Goal: Task Accomplishment & Management: Manage account settings

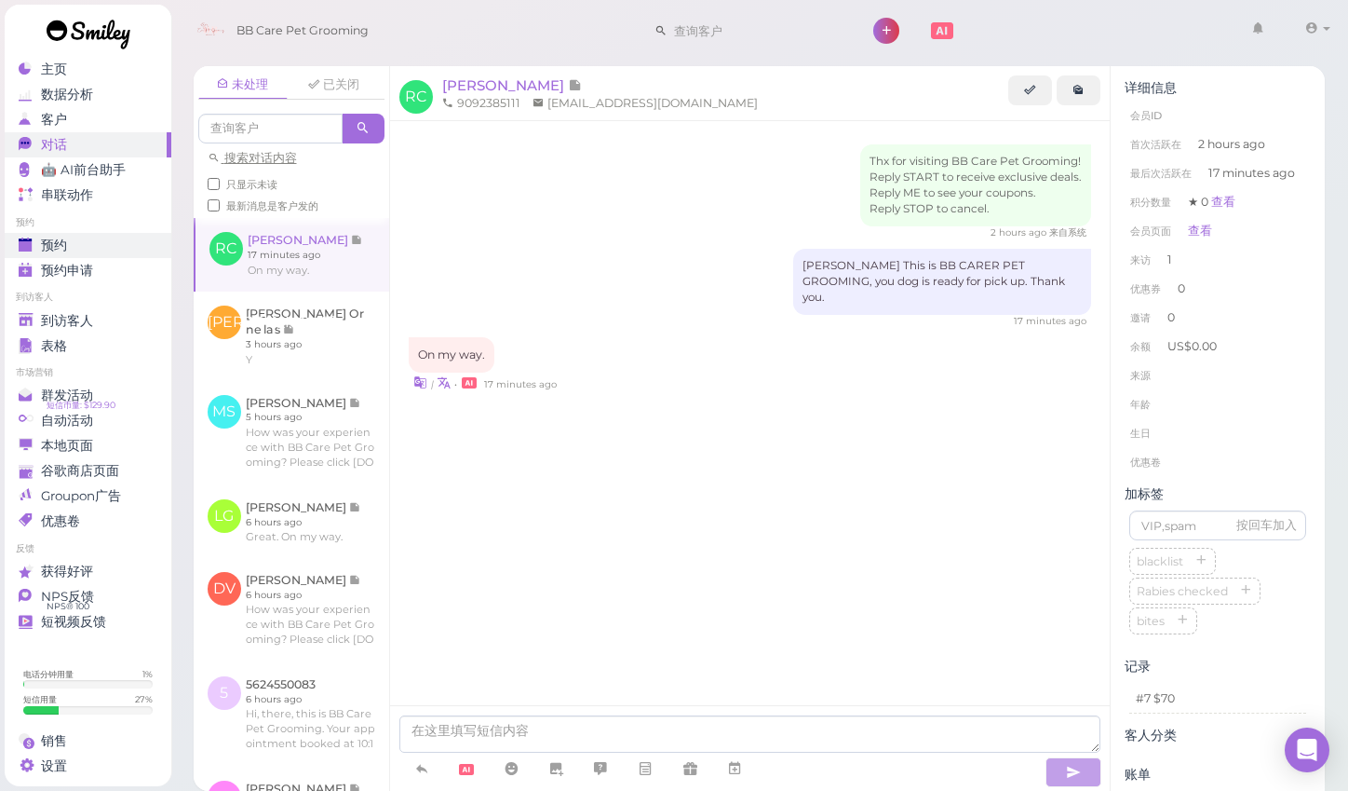
scroll to position [3, 0]
click at [92, 317] on span "到访客人" at bounding box center [67, 321] width 52 height 16
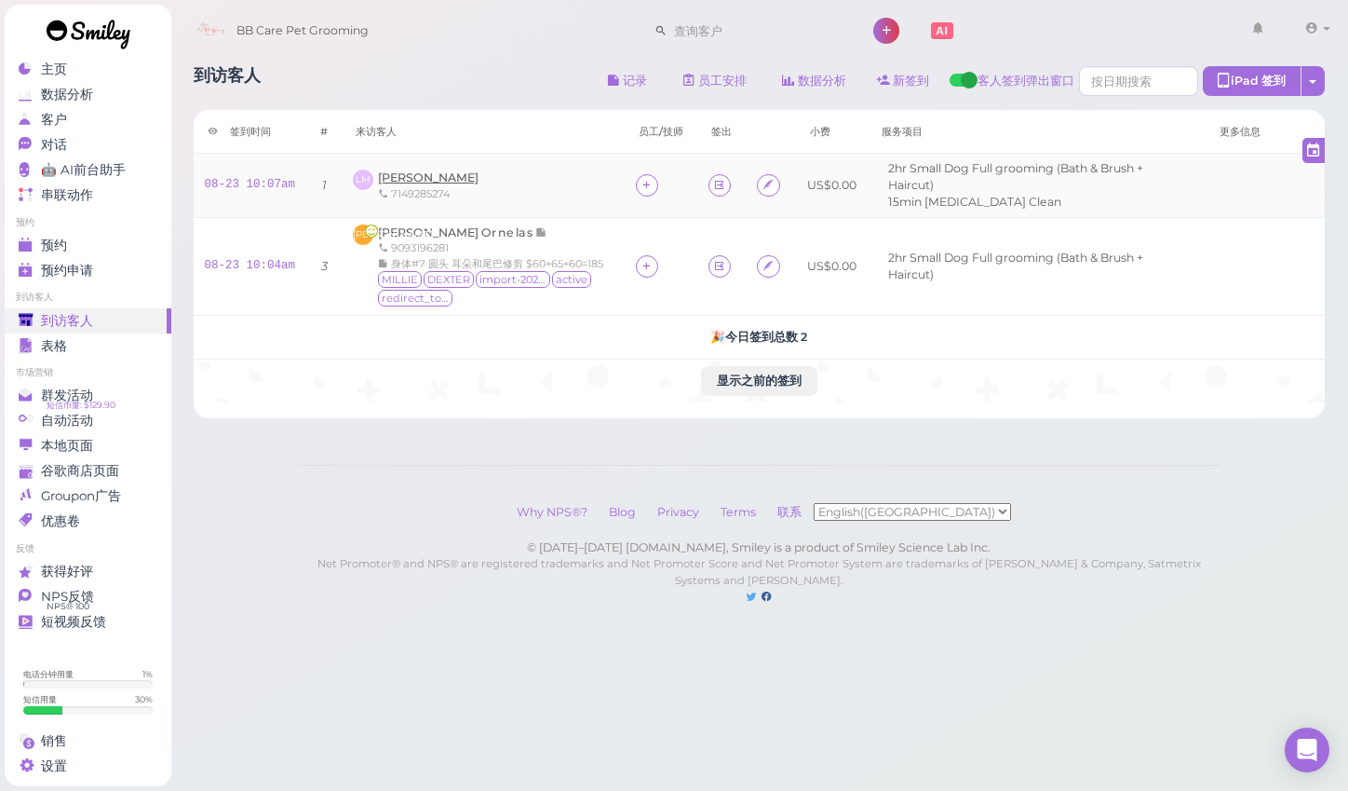
click at [423, 170] on span "[PERSON_NAME]" at bounding box center [428, 177] width 101 height 14
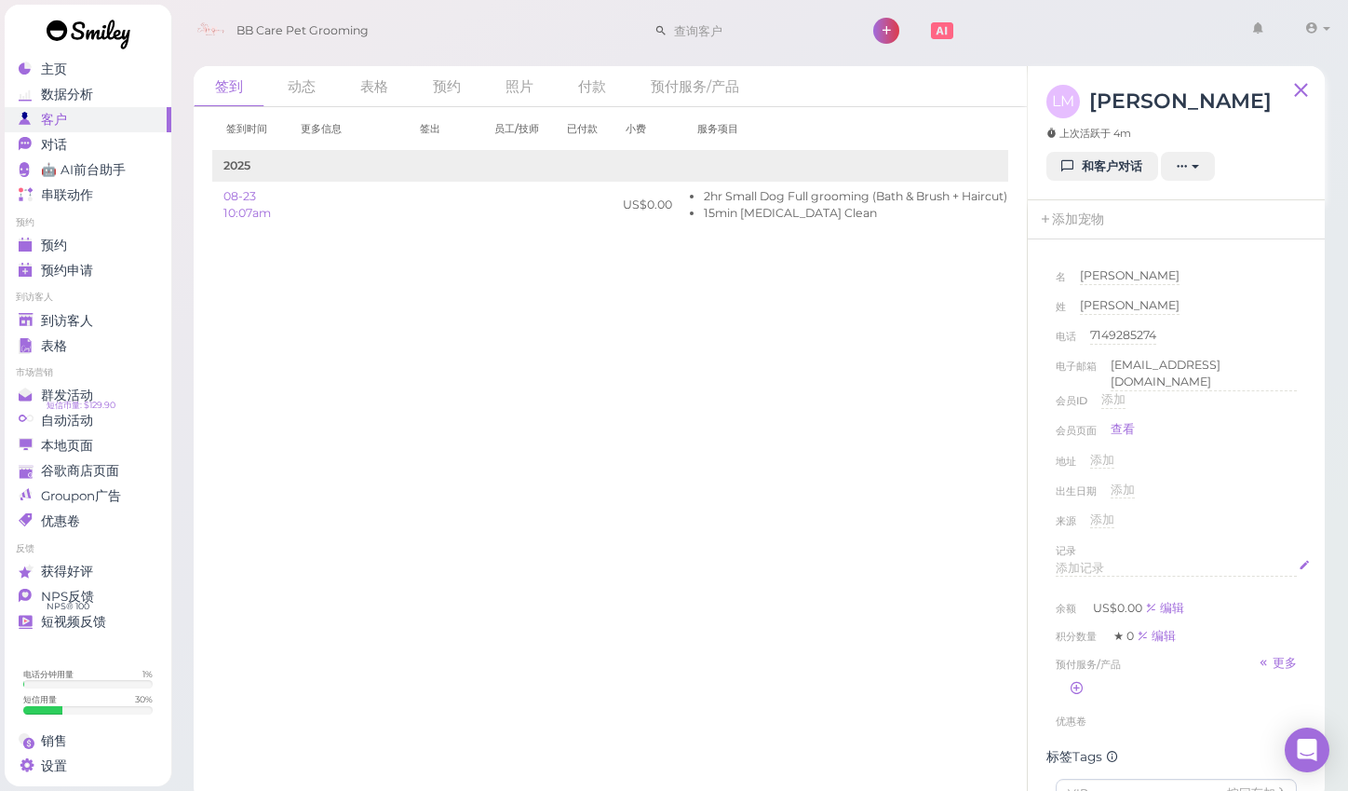
click at [1095, 562] on span "添加记录" at bounding box center [1080, 568] width 48 height 14
click at [1278, 517] on div "来源 添加" at bounding box center [1176, 526] width 241 height 30
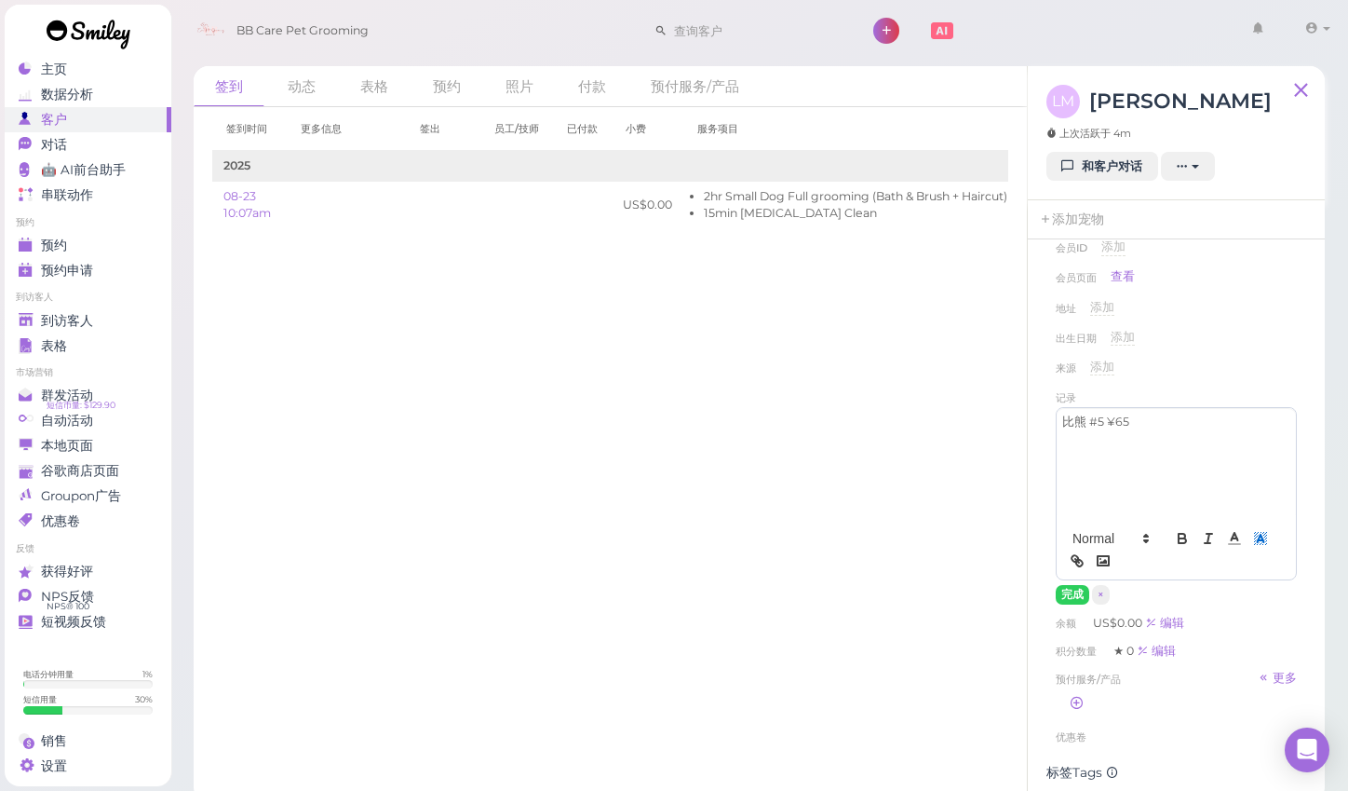
scroll to position [155, 0]
click at [1067, 588] on button "完成" at bounding box center [1073, 593] width 34 height 20
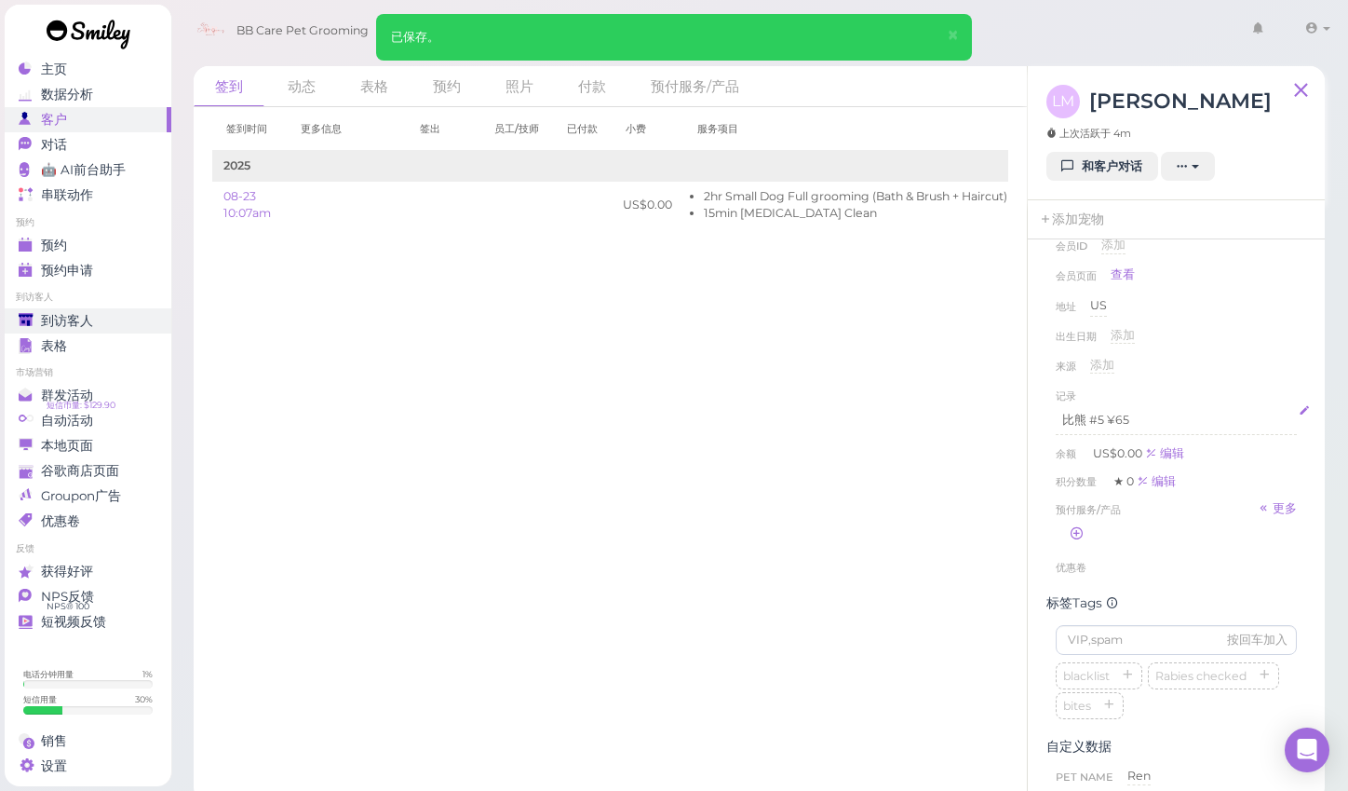
click at [79, 316] on span "到访客人" at bounding box center [67, 321] width 52 height 16
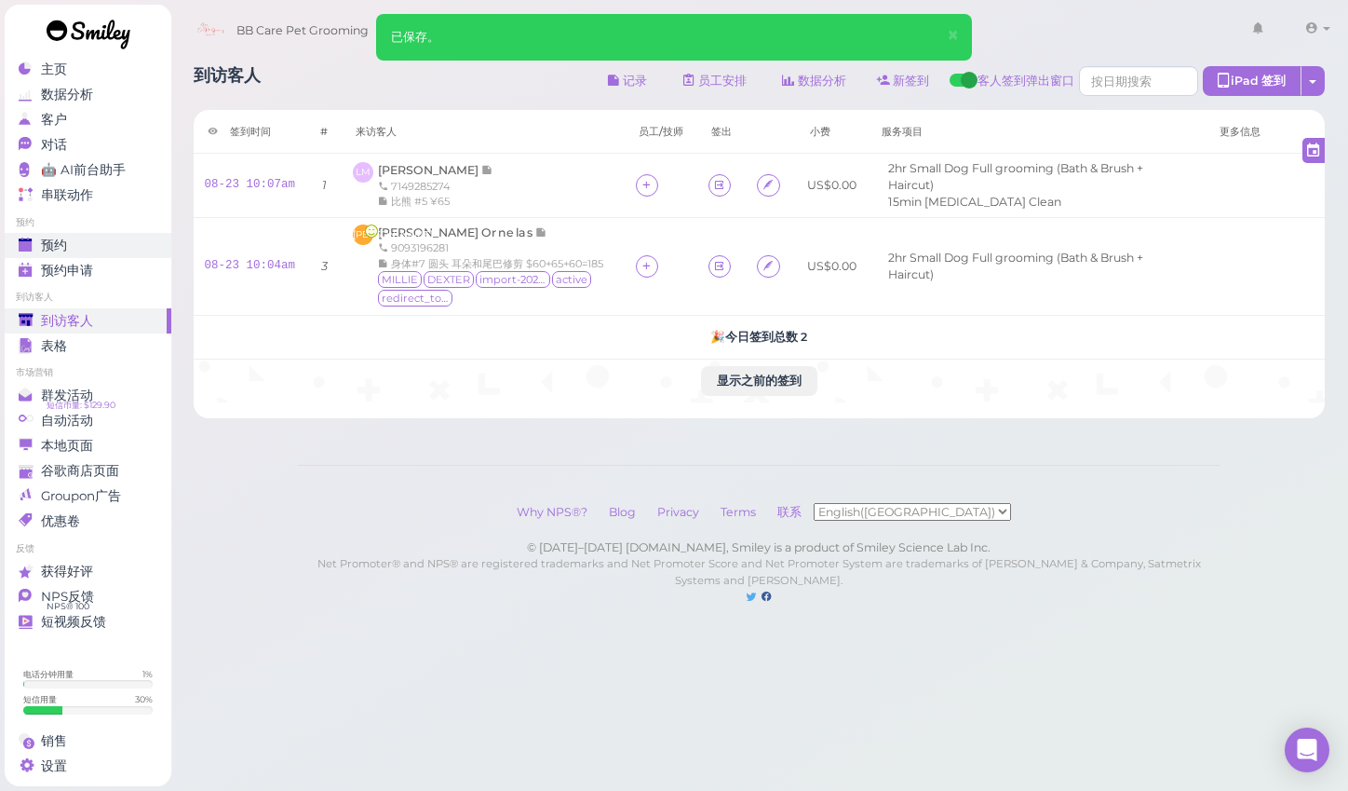
click at [40, 248] on div "预约" at bounding box center [86, 245] width 134 height 16
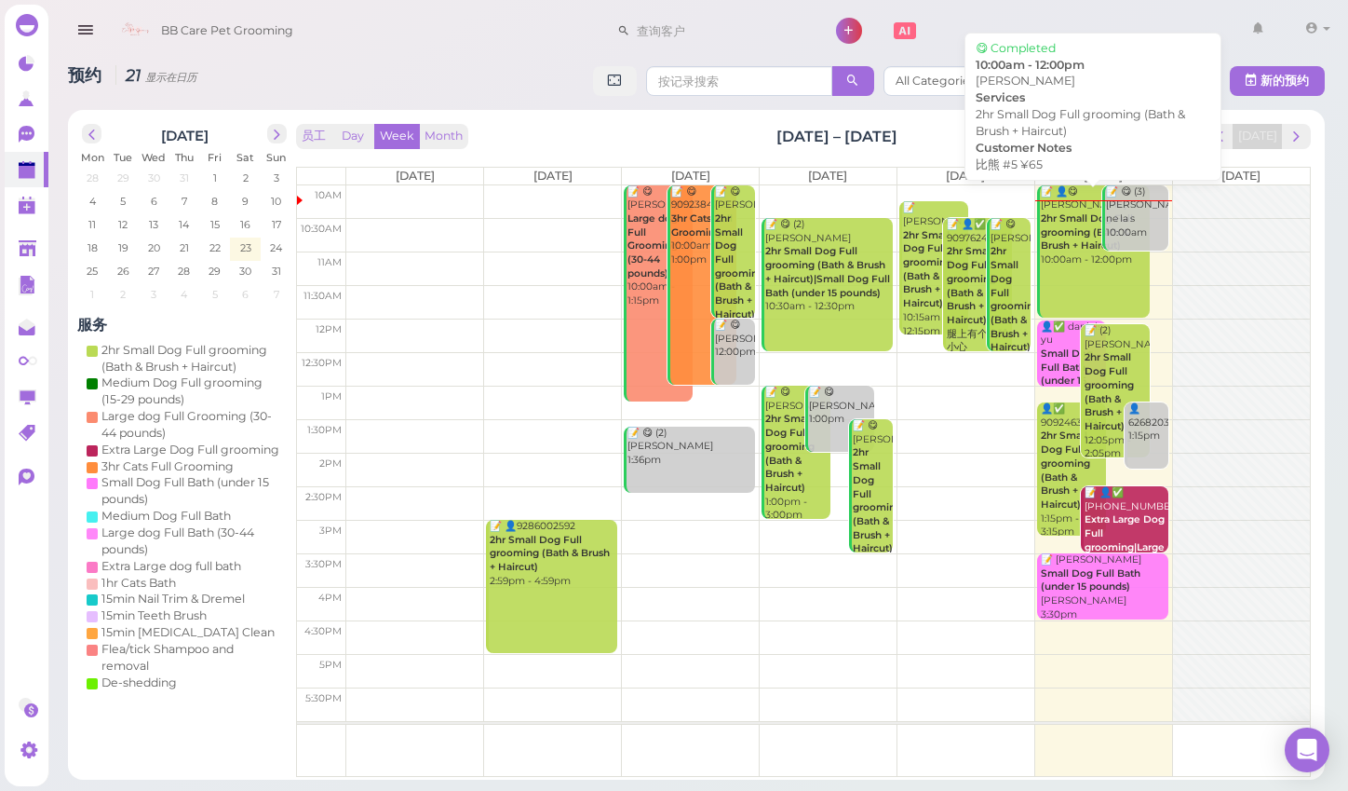
click at [1059, 240] on b "2hr Small Dog Full grooming (Bath & Brush + Haircut)" at bounding box center [1087, 231] width 92 height 39
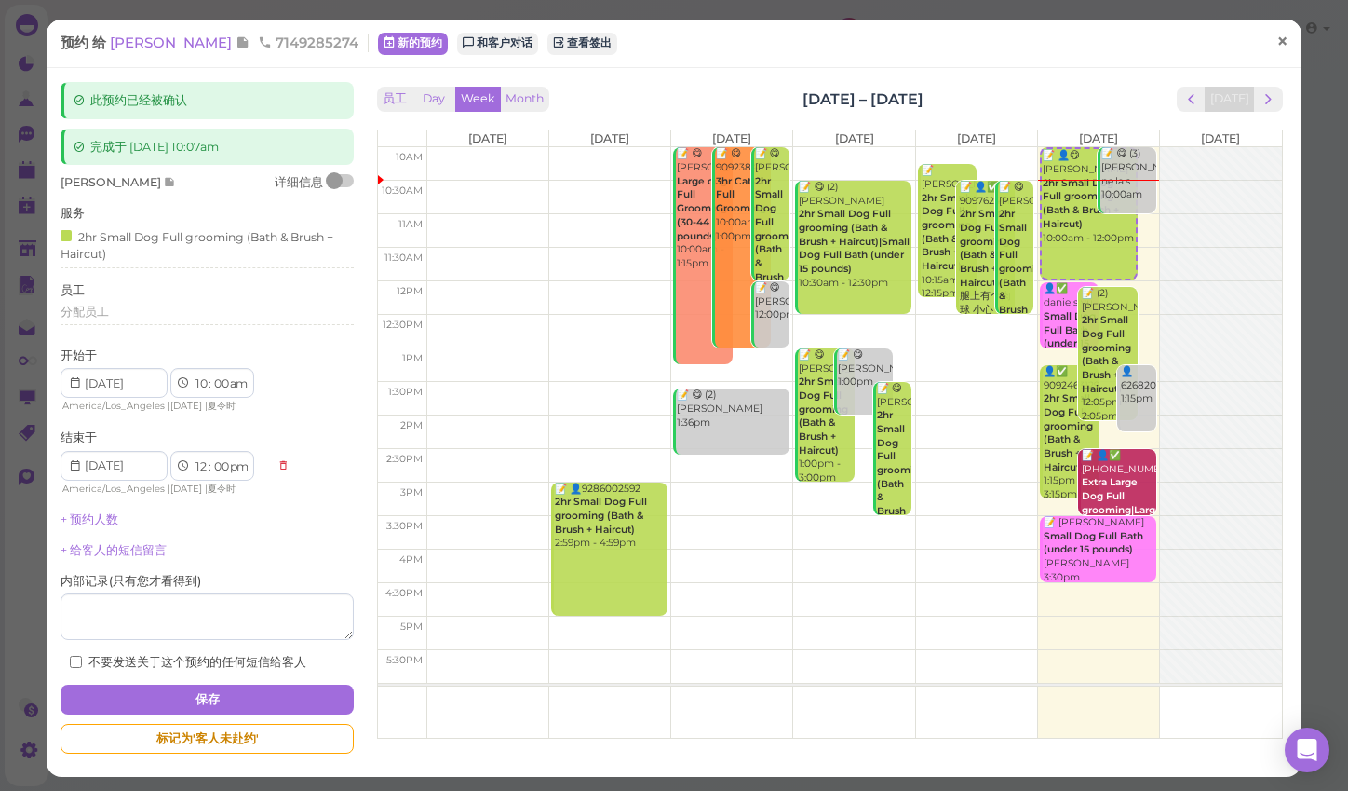
click at [1275, 47] on link "×" at bounding box center [1282, 42] width 34 height 44
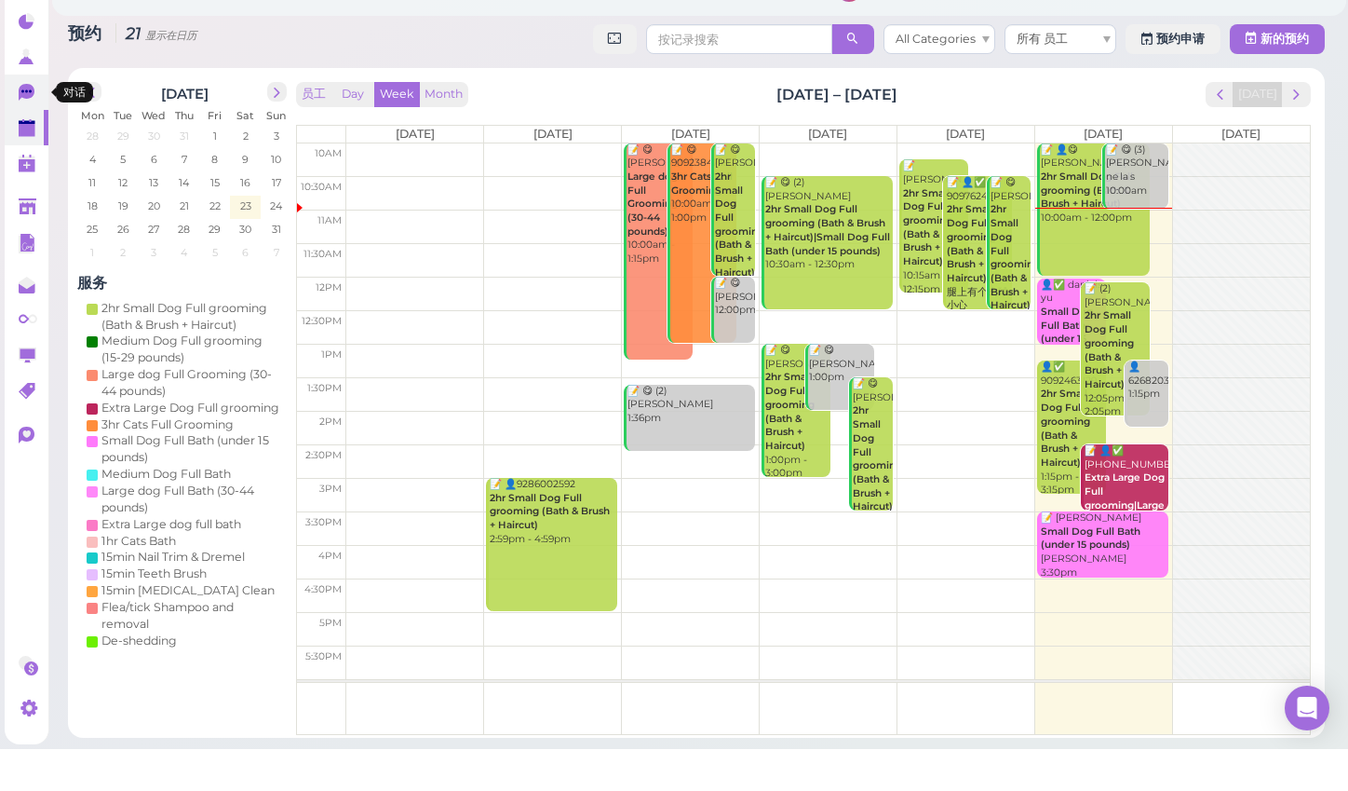
click at [29, 126] on icon at bounding box center [27, 134] width 16 height 17
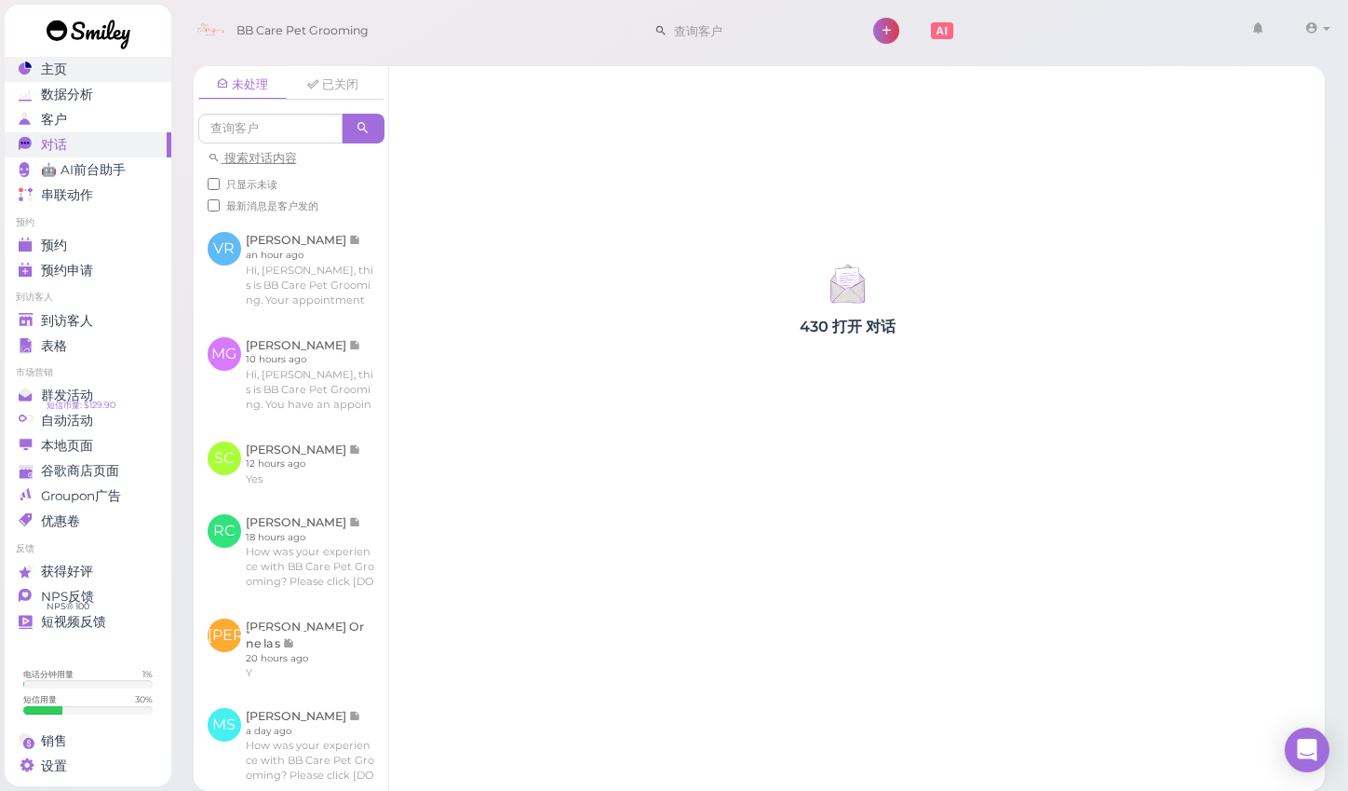
click at [93, 79] on link "主页" at bounding box center [88, 69] width 167 height 25
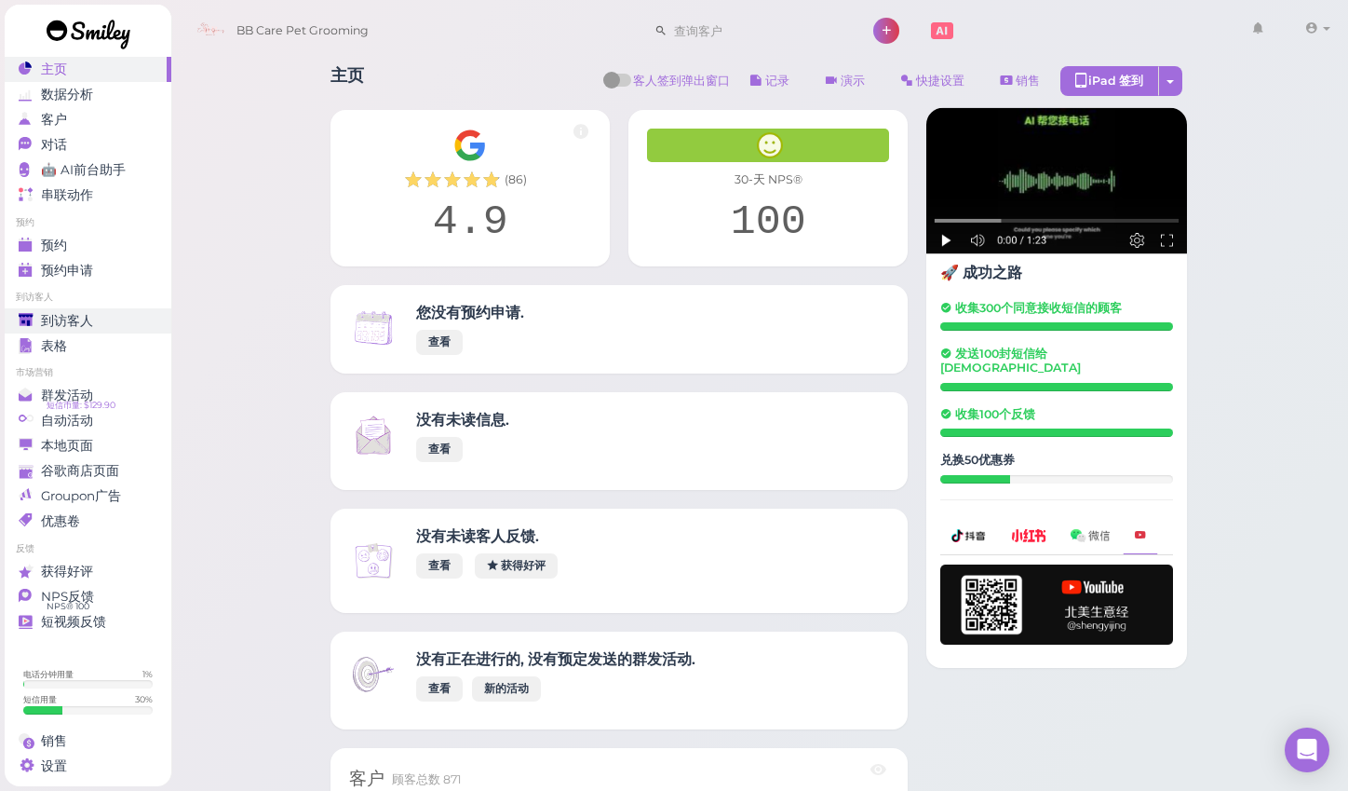
click at [131, 315] on div "到访客人" at bounding box center [86, 321] width 134 height 16
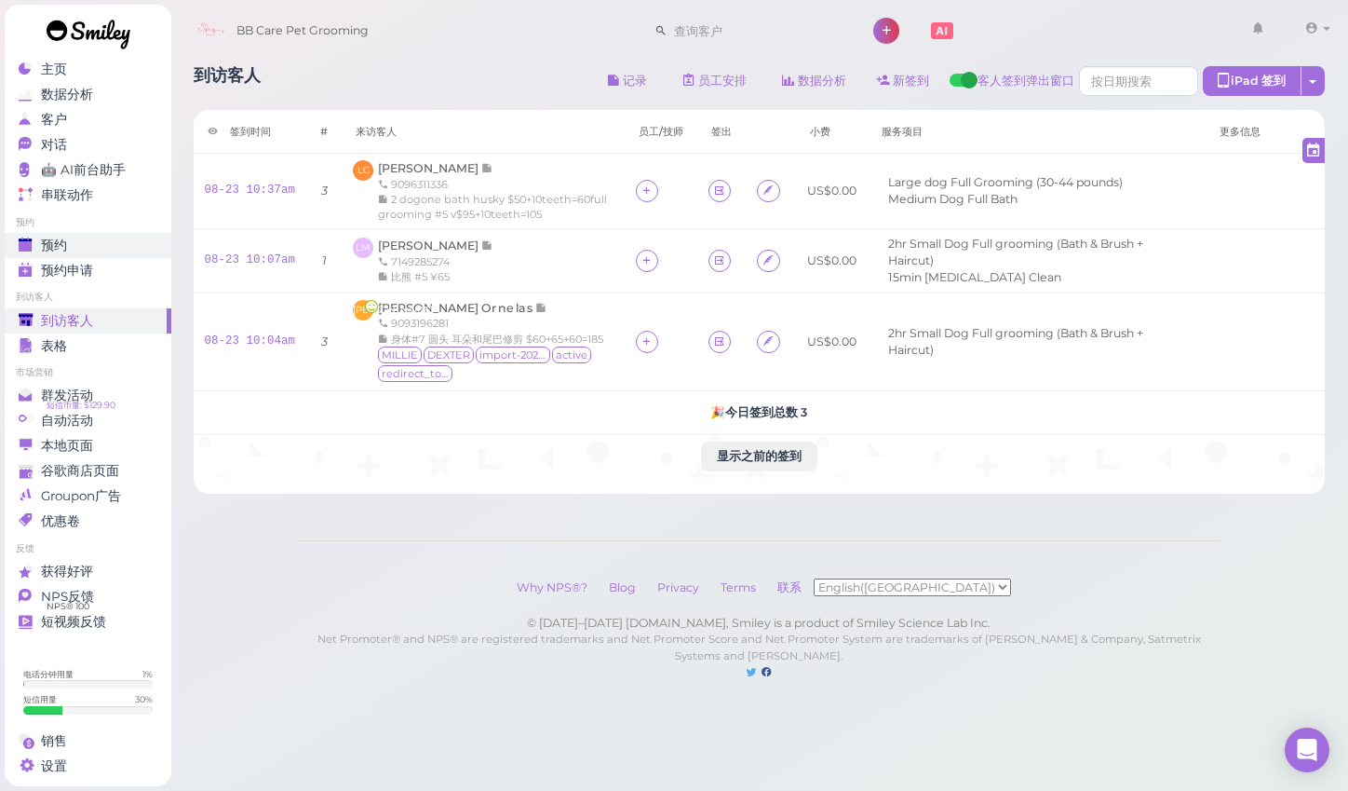
click at [115, 250] on div "预约" at bounding box center [86, 245] width 134 height 16
